Goal: Task Accomplishment & Management: Manage account settings

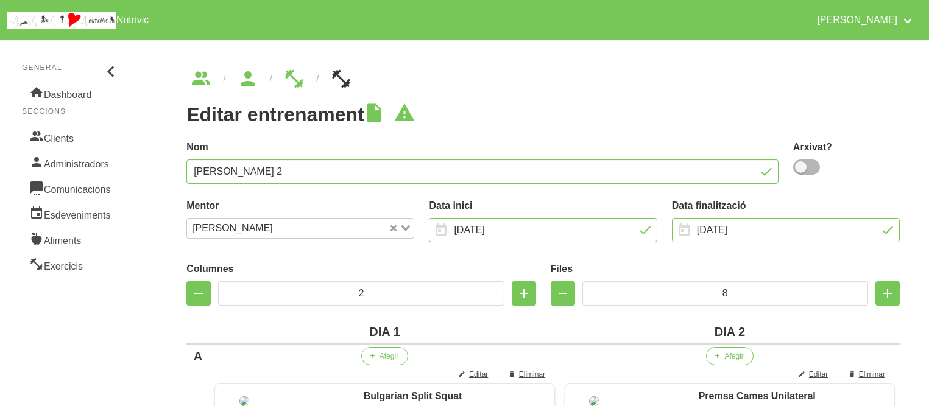
scroll to position [877, 0]
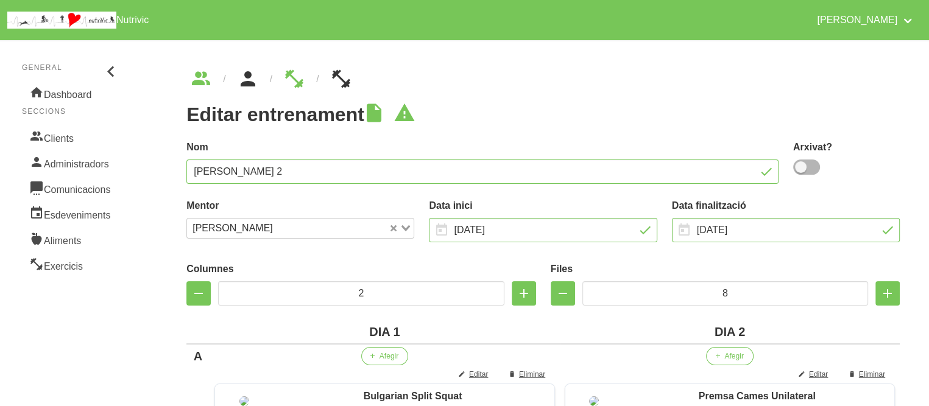
click at [249, 73] on icon "breadcrumbs" at bounding box center [248, 79] width 22 height 33
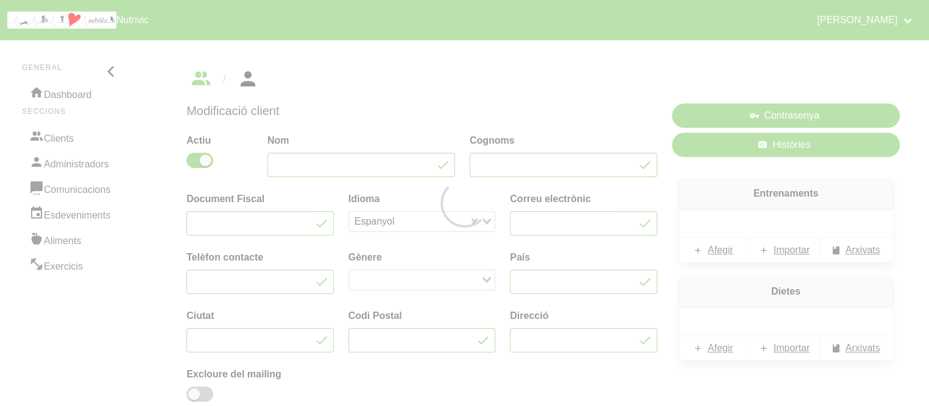
type input "[PERSON_NAME]"
type input "Sala"
type input "[EMAIL_ADDRESS][DOMAIN_NAME]"
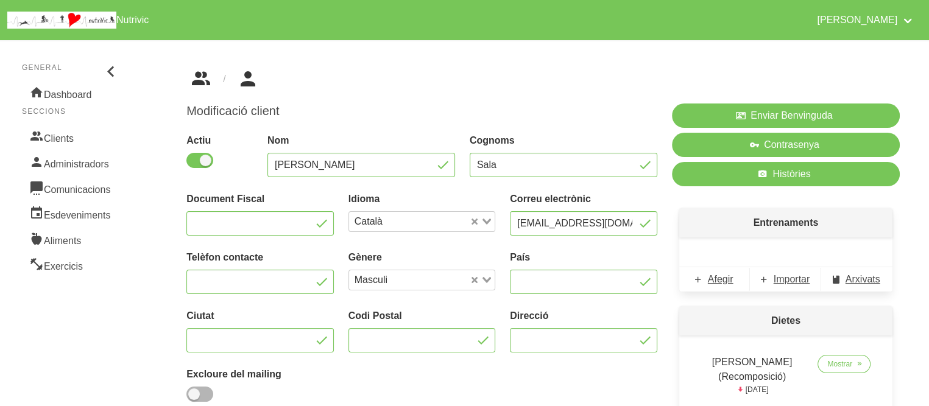
click at [202, 75] on icon "breadcrumbs" at bounding box center [201, 79] width 22 height 33
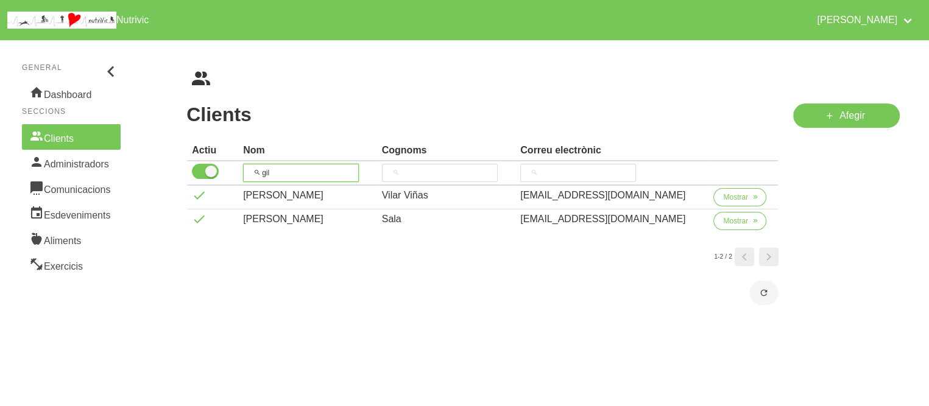
click at [273, 171] on input "gil" at bounding box center [301, 173] width 116 height 18
type input "gabri"
click at [726, 225] on span "Mostrar" at bounding box center [735, 221] width 25 height 11
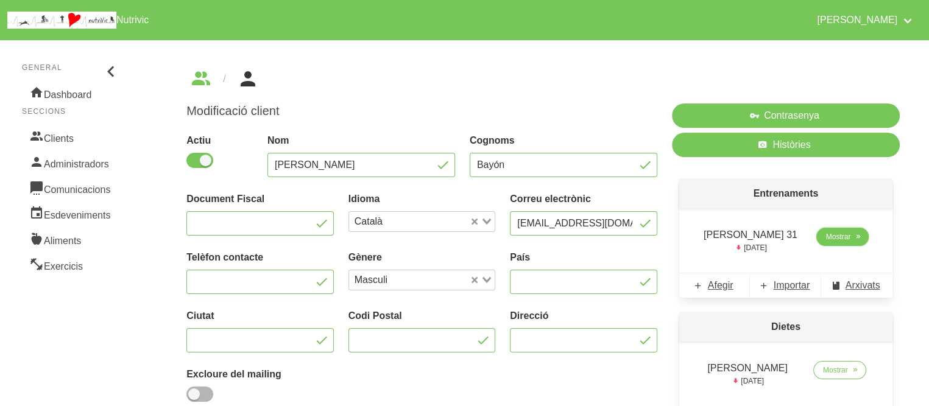
click at [830, 239] on span "Mostrar" at bounding box center [838, 237] width 25 height 11
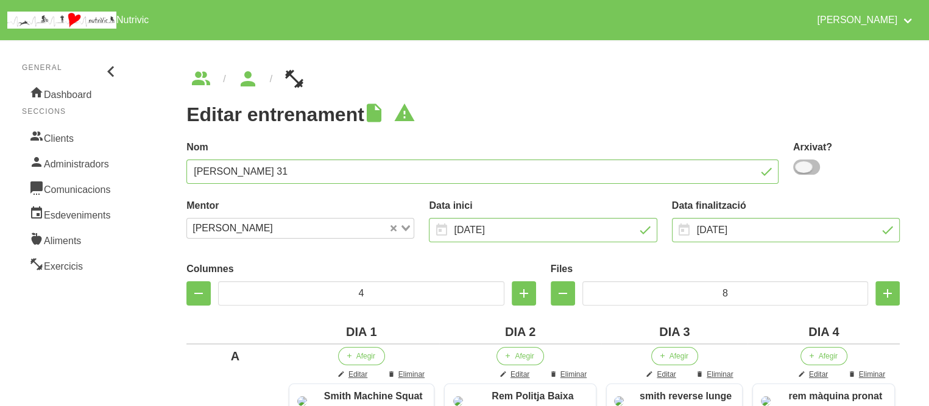
click at [805, 169] on span at bounding box center [806, 167] width 27 height 15
click at [801, 169] on input "checkbox" at bounding box center [797, 167] width 8 height 8
click at [805, 169] on span at bounding box center [806, 167] width 27 height 15
click at [801, 169] on input "checkbox" at bounding box center [797, 167] width 8 height 8
checkbox input "false"
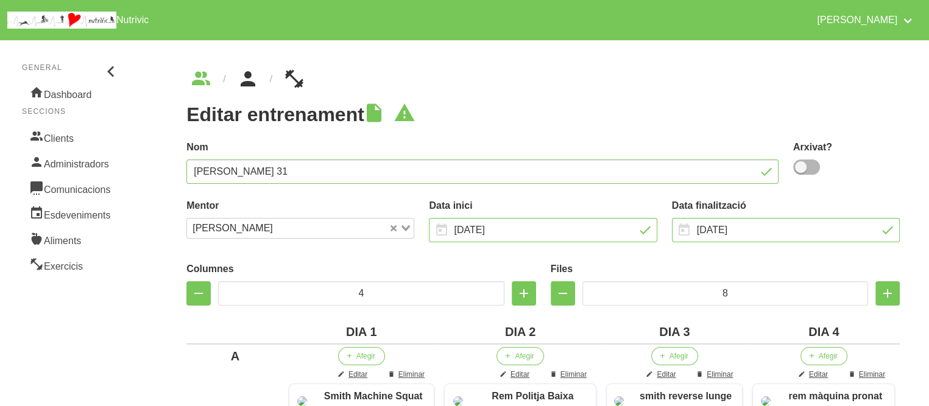
click at [250, 75] on icon "breadcrumbs" at bounding box center [248, 79] width 22 height 33
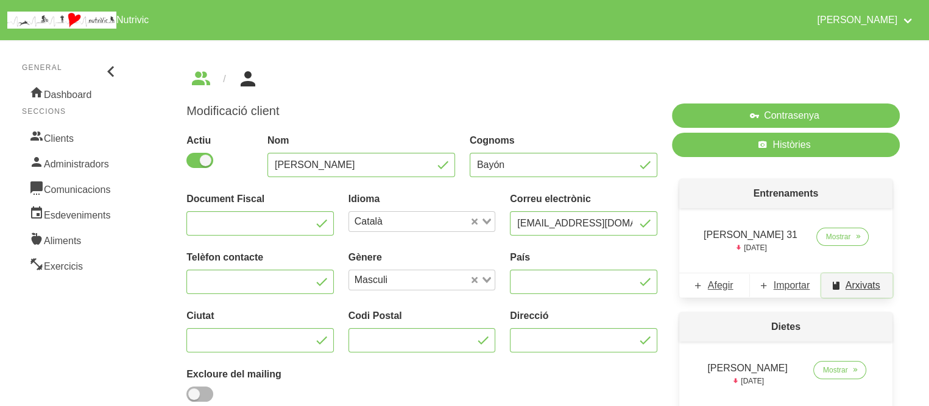
click at [852, 286] on span "Arxivats" at bounding box center [863, 285] width 35 height 15
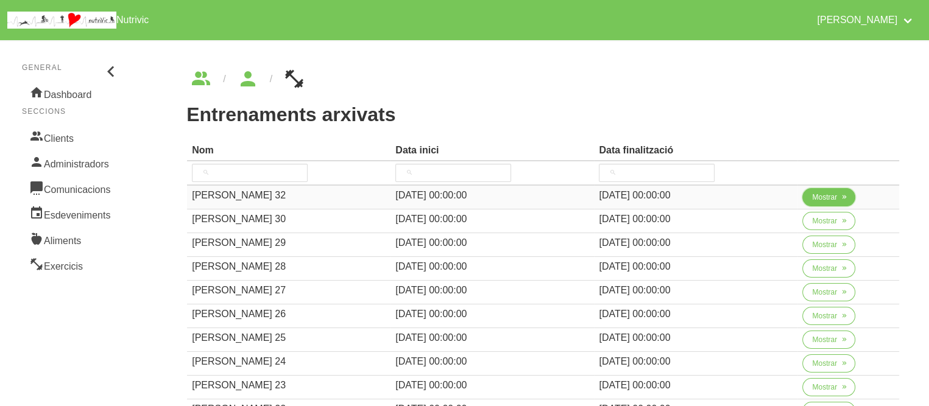
click at [826, 194] on span "Mostrar" at bounding box center [824, 197] width 25 height 11
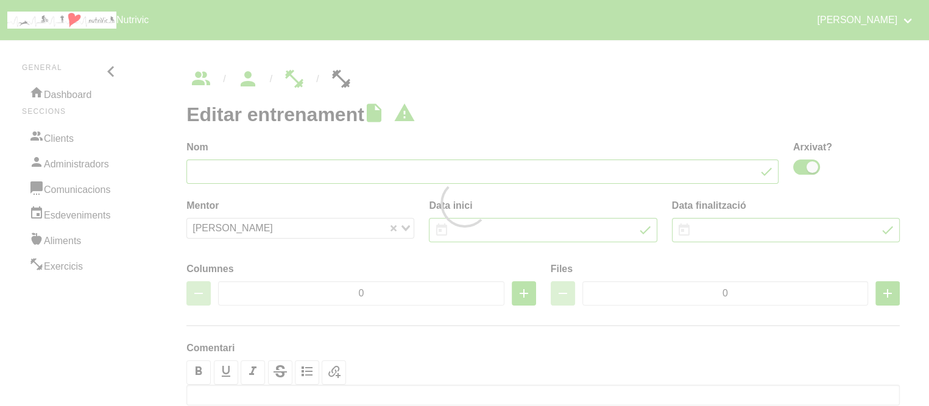
type input "[PERSON_NAME] 32"
checkbox input "true"
type input "[DATE]"
type input "4"
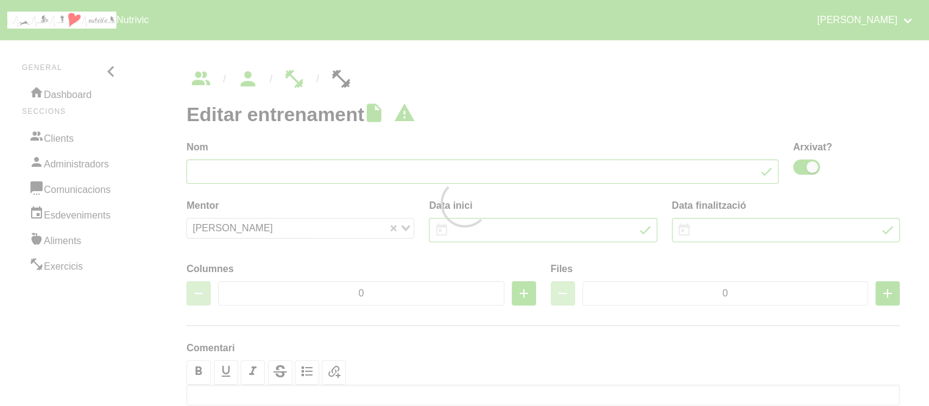
type input "8"
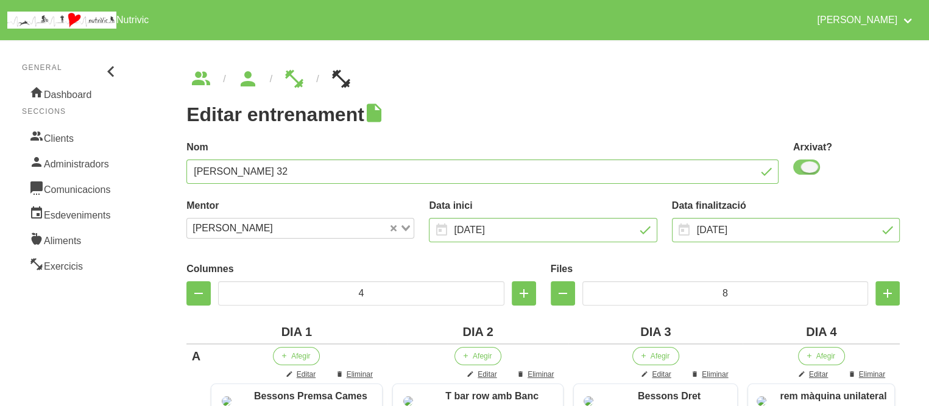
click at [804, 166] on span at bounding box center [806, 167] width 27 height 15
click at [801, 166] on input "checkbox" at bounding box center [797, 167] width 8 height 8
checkbox input "false"
click at [781, 224] on input "[DATE]" at bounding box center [786, 230] width 228 height 24
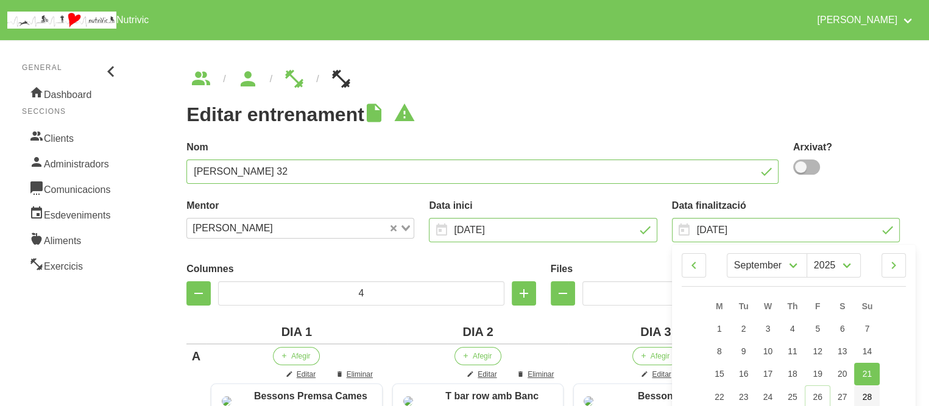
click at [865, 394] on span "28" at bounding box center [868, 397] width 10 height 10
type input "[DATE]"
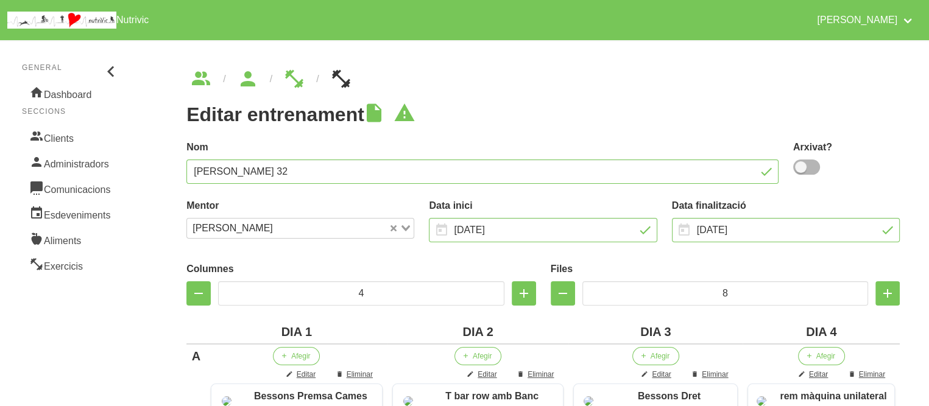
click at [673, 106] on h1 "Editar entrenament" at bounding box center [542, 115] width 713 height 22
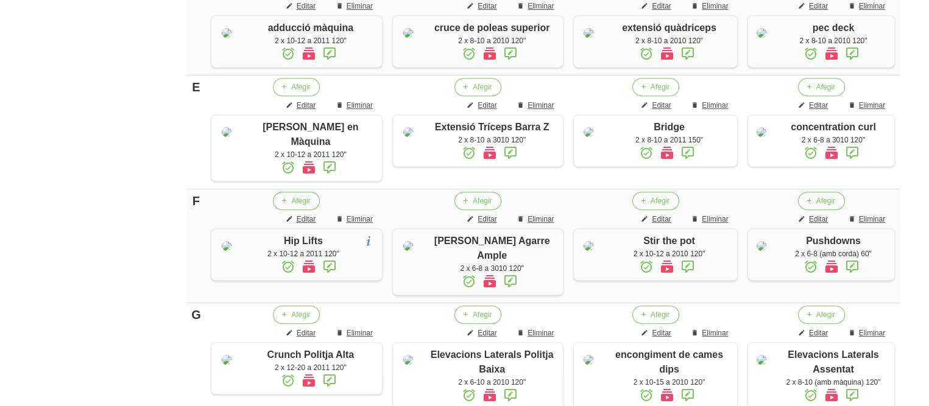
scroll to position [1035, 0]
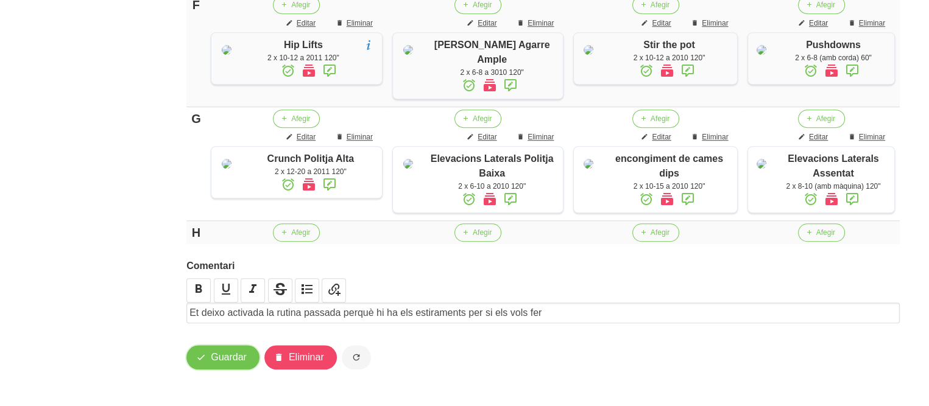
click at [222, 356] on span "Guardar" at bounding box center [229, 357] width 36 height 15
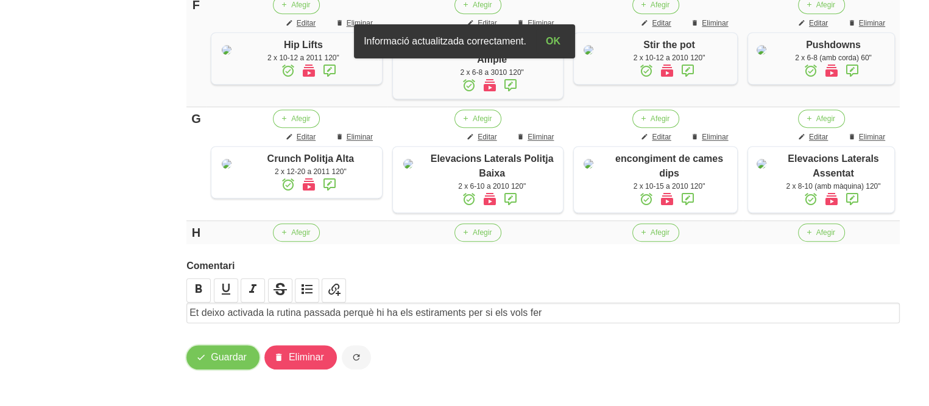
scroll to position [0, 0]
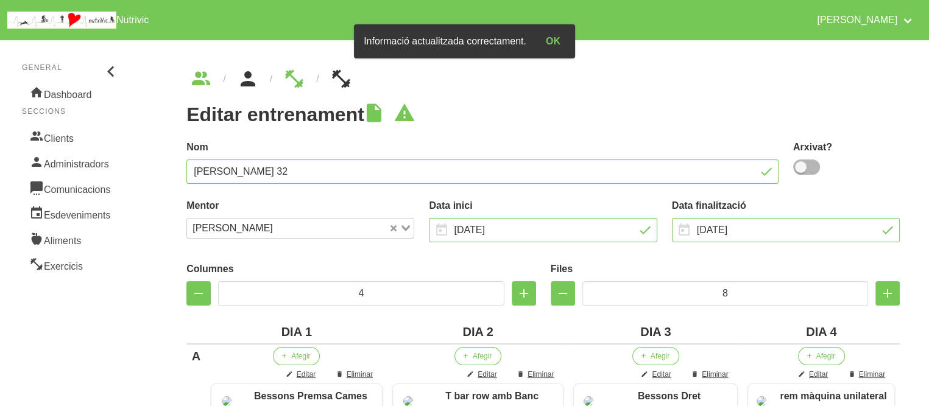
click at [251, 81] on icon "breadcrumbs" at bounding box center [248, 79] width 22 height 33
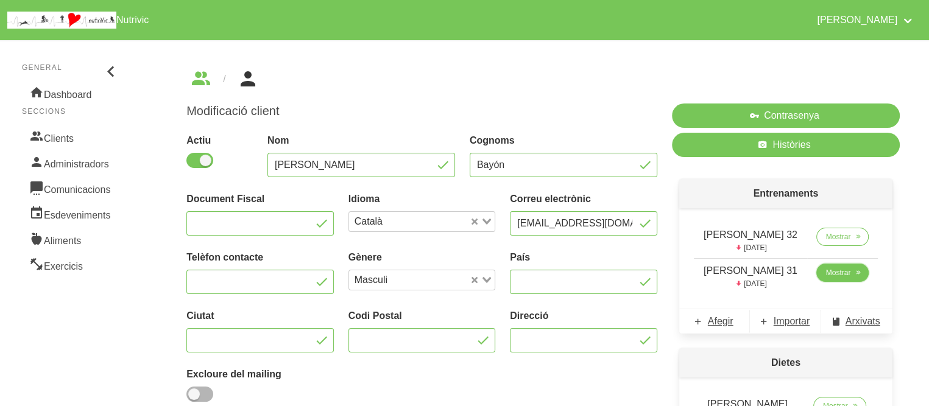
click at [837, 272] on span "Mostrar" at bounding box center [838, 272] width 25 height 11
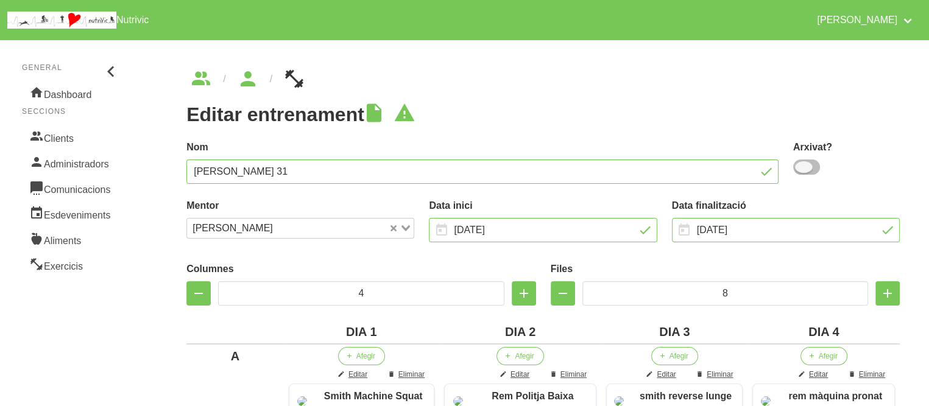
click at [808, 165] on span at bounding box center [806, 167] width 27 height 15
click at [801, 165] on input "checkbox" at bounding box center [797, 167] width 8 height 8
checkbox input "true"
click at [646, 69] on ul "breadcrumbs" at bounding box center [542, 78] width 713 height 19
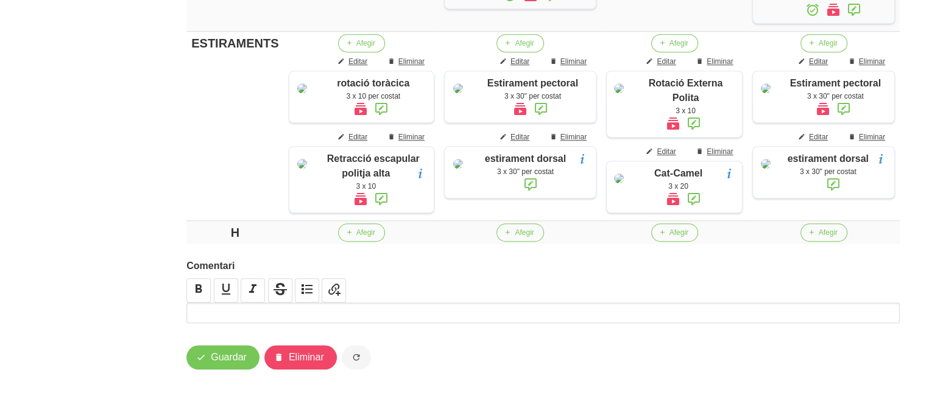
scroll to position [1125, 0]
click at [226, 358] on span "Guardar" at bounding box center [229, 357] width 36 height 15
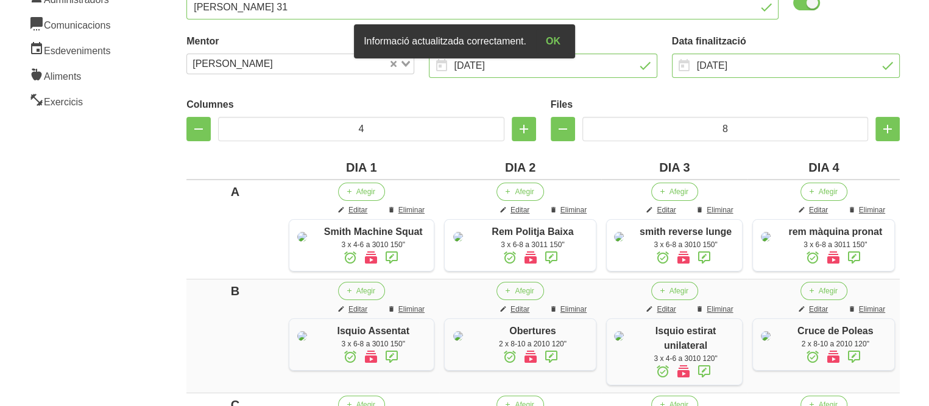
scroll to position [0, 0]
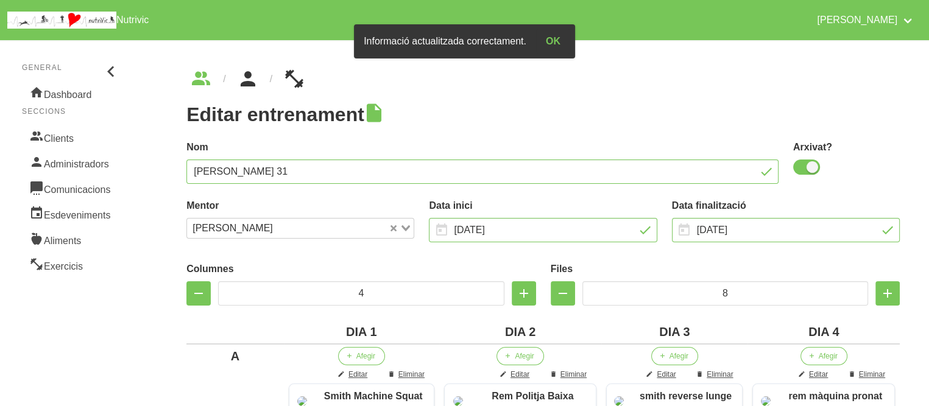
click at [237, 72] on icon "breadcrumbs" at bounding box center [248, 79] width 22 height 33
